Goal: Find specific page/section: Find specific page/section

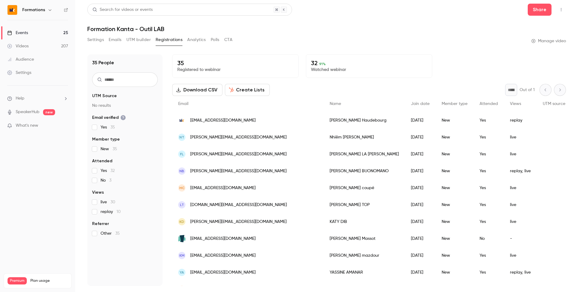
click at [48, 31] on link "Events 25" at bounding box center [37, 32] width 75 height 13
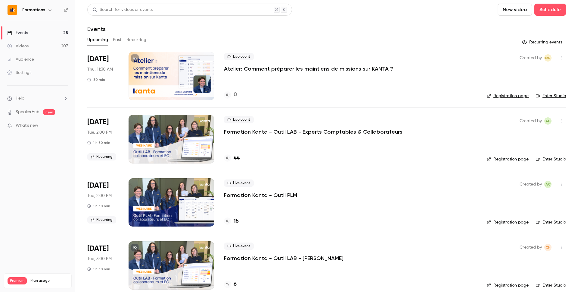
click at [266, 83] on div "Live event Atelier: Comment préparer les maintiens de missions sur KANTA ? 0" at bounding box center [350, 76] width 253 height 48
click at [43, 10] on h6 "Formations" at bounding box center [33, 10] width 23 height 6
click at [45, 11] on div "Formations" at bounding box center [40, 9] width 37 height 7
click at [49, 10] on icon "button" at bounding box center [50, 10] width 5 height 5
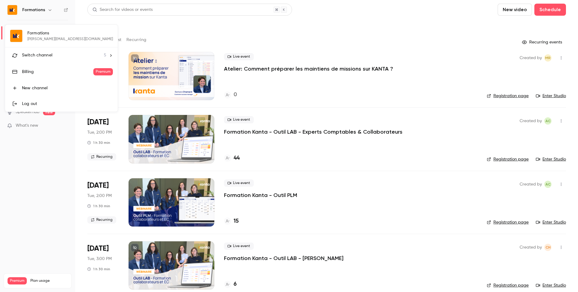
click at [45, 57] on span "Switch channel" at bounding box center [37, 55] width 30 height 6
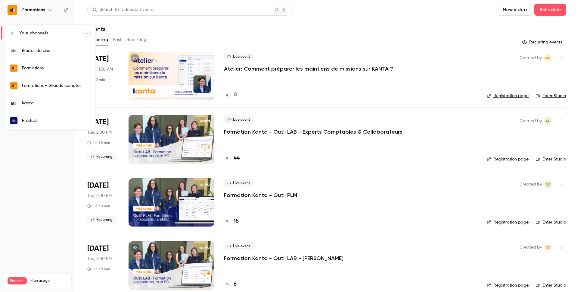
click at [52, 105] on div "Kanta" at bounding box center [56, 103] width 69 height 6
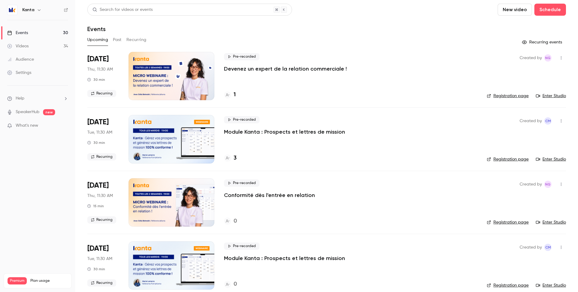
click at [115, 42] on button "Past" at bounding box center [117, 40] width 9 height 10
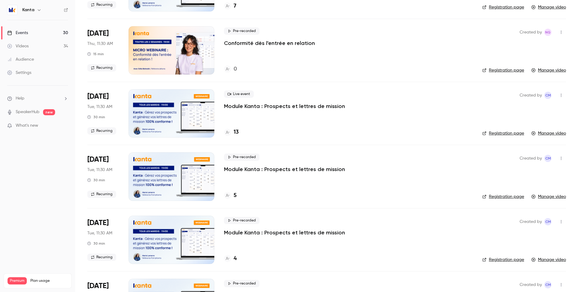
scroll to position [362, 0]
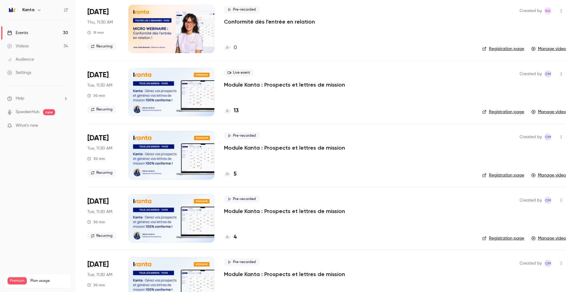
click at [241, 113] on div "13" at bounding box center [348, 111] width 249 height 8
click at [236, 113] on h4 "13" at bounding box center [236, 111] width 5 height 8
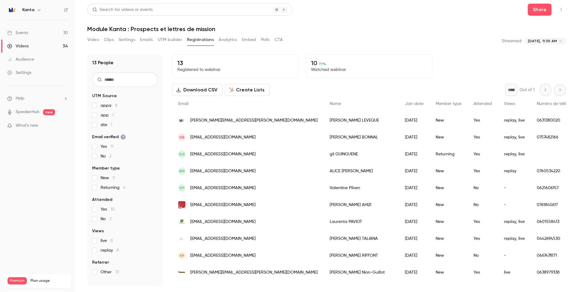
click at [292, 87] on div "Download CSV Create Lists * Out of 1" at bounding box center [369, 90] width 394 height 12
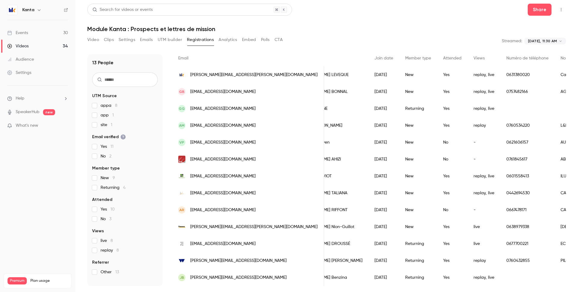
scroll to position [0, 27]
